Goal: Task Accomplishment & Management: Manage account settings

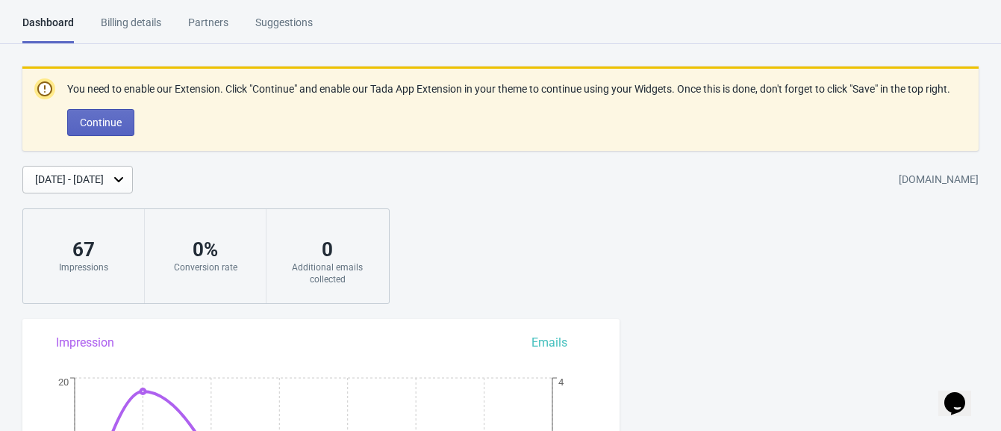
click at [113, 16] on div "Billing details" at bounding box center [131, 28] width 60 height 26
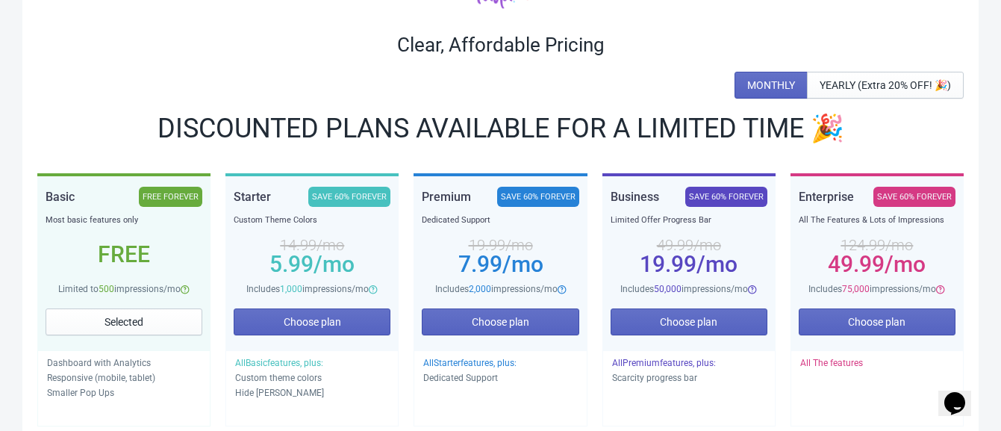
scroll to position [137, 0]
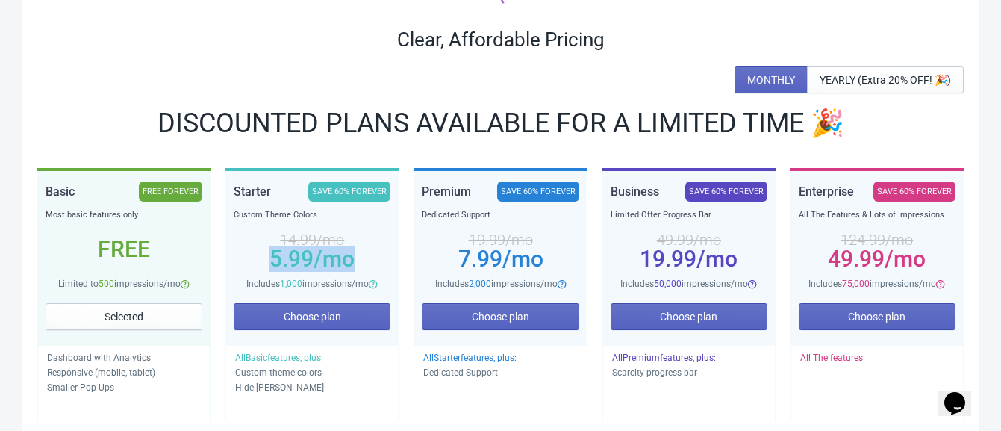
drag, startPoint x: 264, startPoint y: 260, endPoint x: 355, endPoint y: 259, distance: 91.0
click at [355, 259] on div "5.99 /mo" at bounding box center [312, 259] width 157 height 12
copy div "5.99 /mo"
click at [310, 72] on div "MONTHLY YEARLY (Extra 20% OFF! 🎉)" at bounding box center [500, 79] width 926 height 27
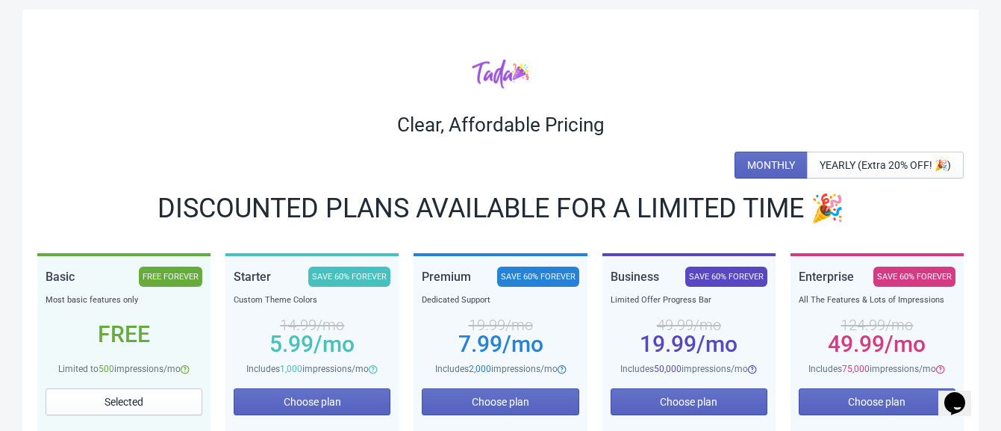
scroll to position [0, 0]
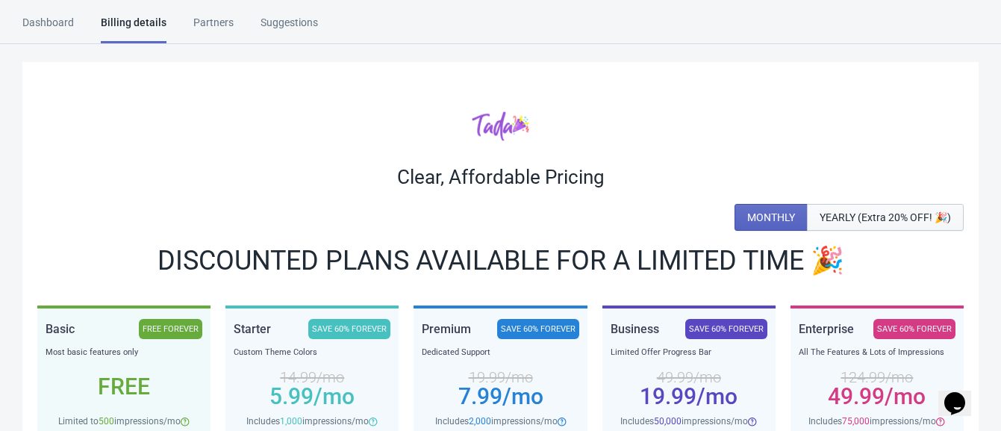
click at [844, 218] on span "YEARLY (Extra 20% OFF! 🎉)" at bounding box center [884, 217] width 131 height 12
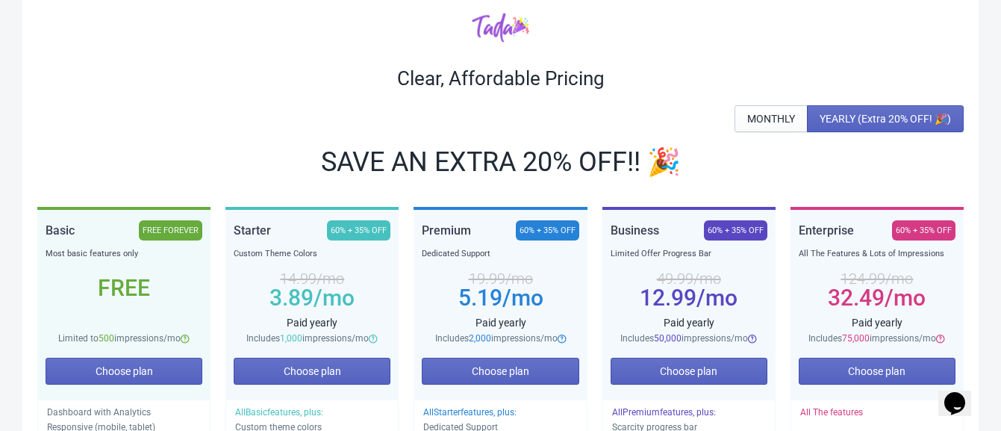
scroll to position [104, 0]
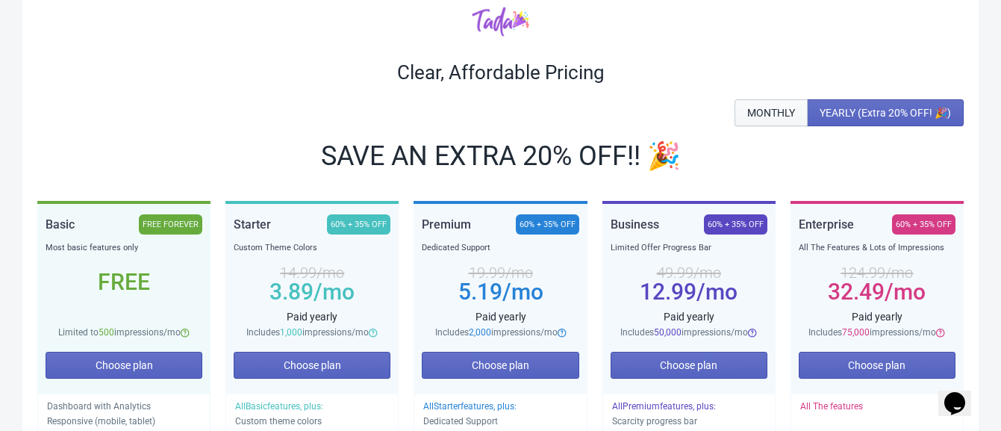
click at [783, 107] on span "MONTHLY" at bounding box center [771, 113] width 48 height 12
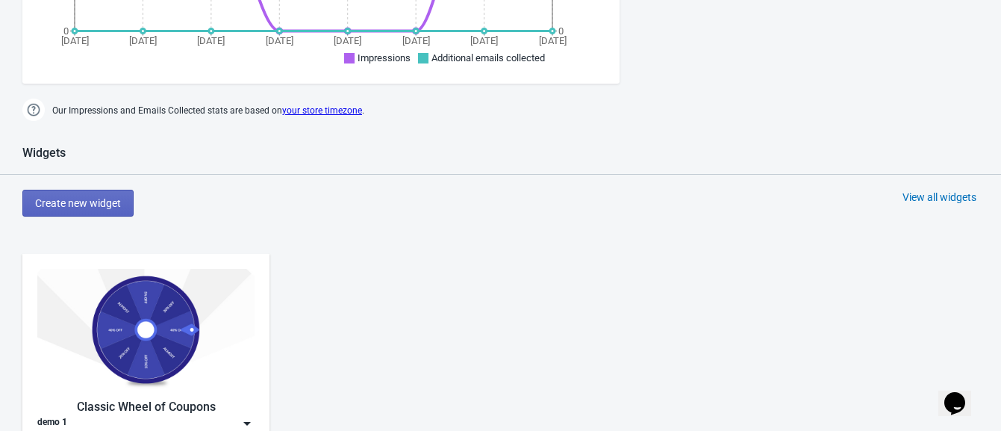
scroll to position [745, 0]
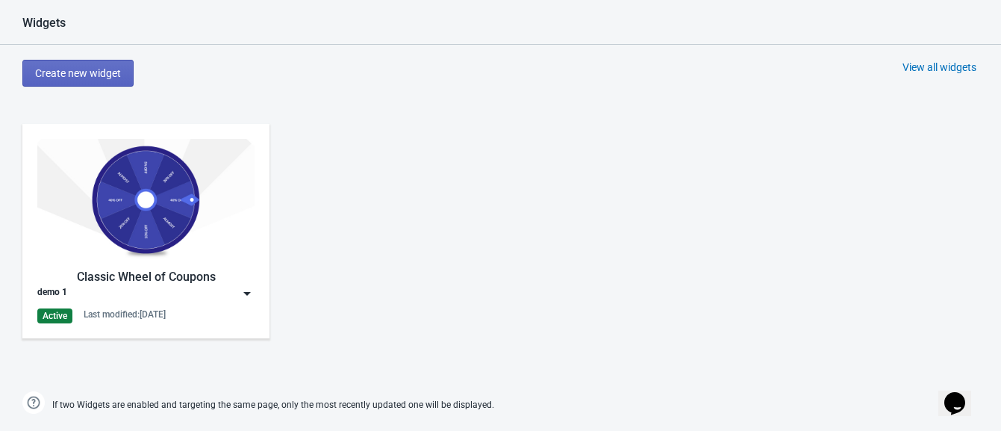
click at [70, 203] on img at bounding box center [145, 200] width 217 height 122
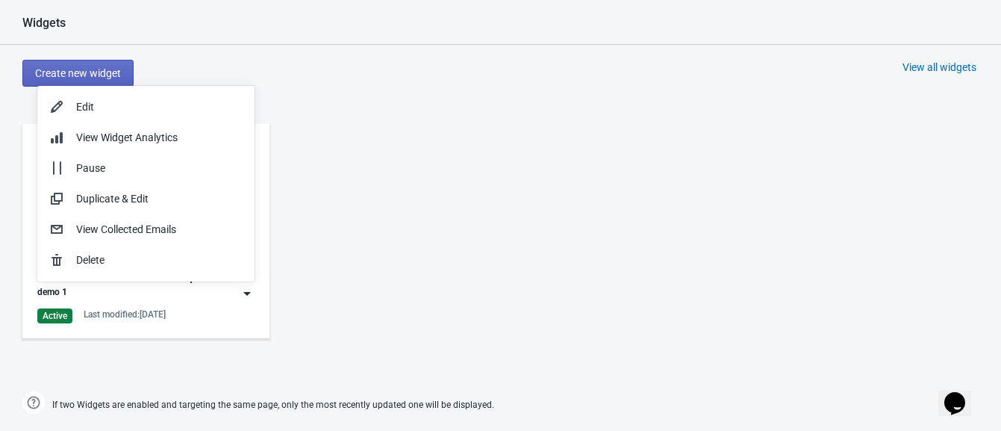
click at [378, 157] on div "Classic Wheel of Coupons demo 1 Active Last modified: 24.9.2025" at bounding box center [500, 243] width 1001 height 269
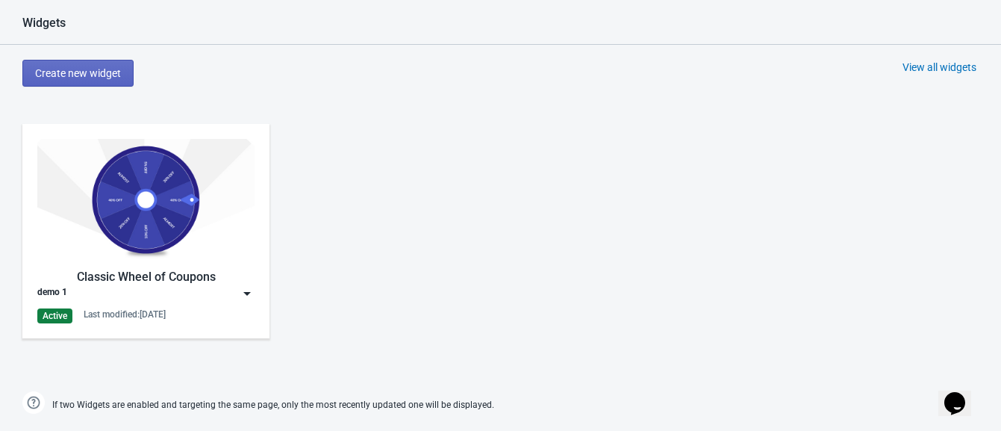
click at [157, 192] on img at bounding box center [145, 200] width 217 height 122
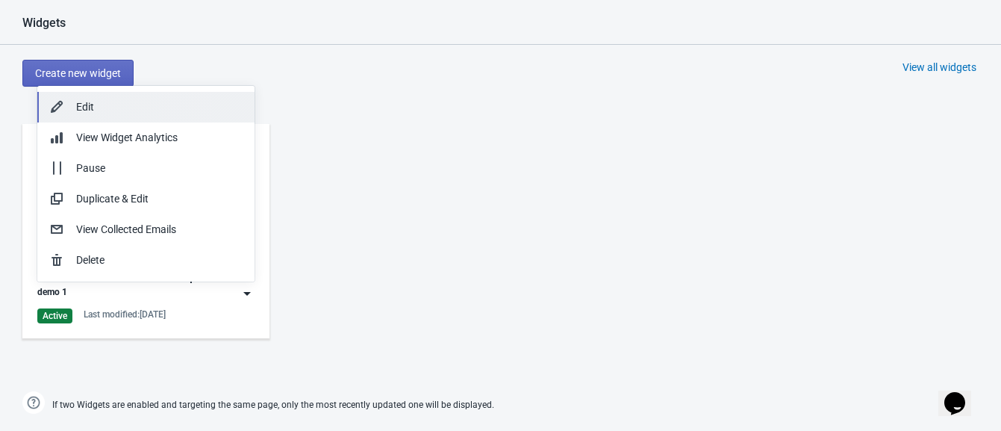
click at [76, 108] on div "Edit" at bounding box center [159, 107] width 166 height 16
